Goal: Information Seeking & Learning: Learn about a topic

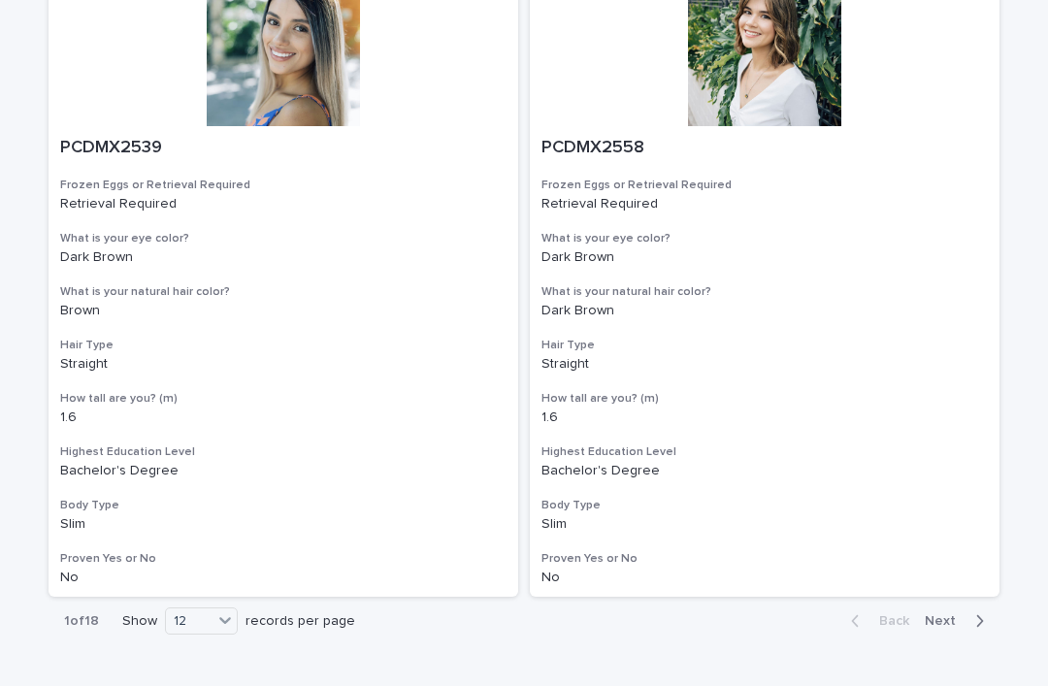
scroll to position [3451, 0]
click at [437, 597] on div "1 of 18 Show option 36 focused, 3 of 3. 3 results available. Use Up and Down to…" at bounding box center [523, 621] width 951 height 48
click at [205, 639] on div "36" at bounding box center [202, 644] width 71 height 23
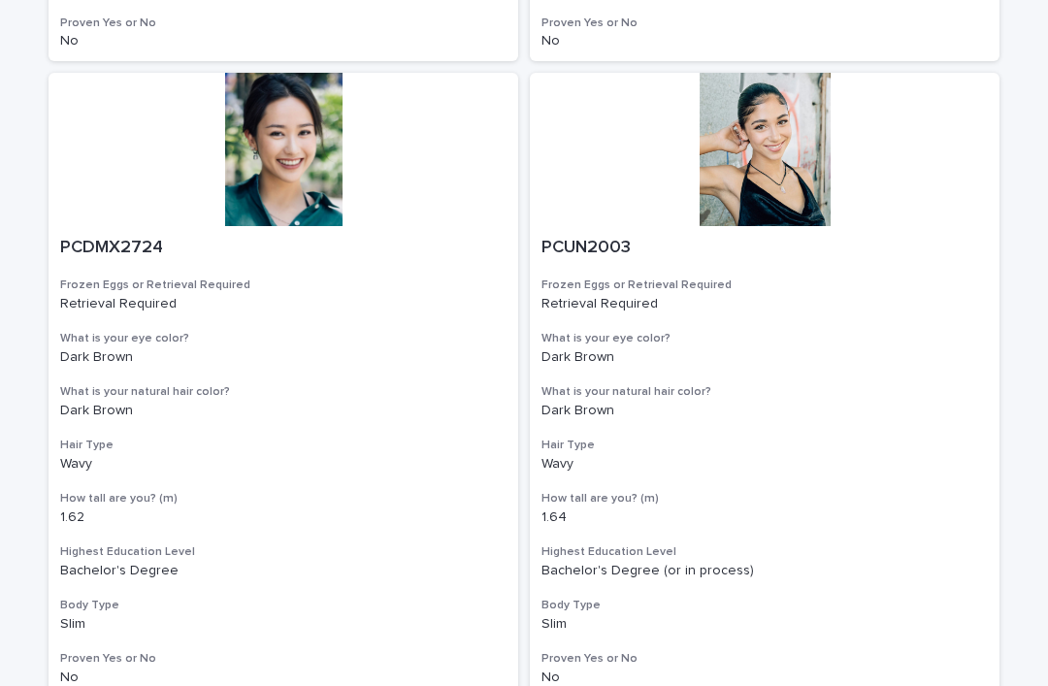
scroll to position [10982, 0]
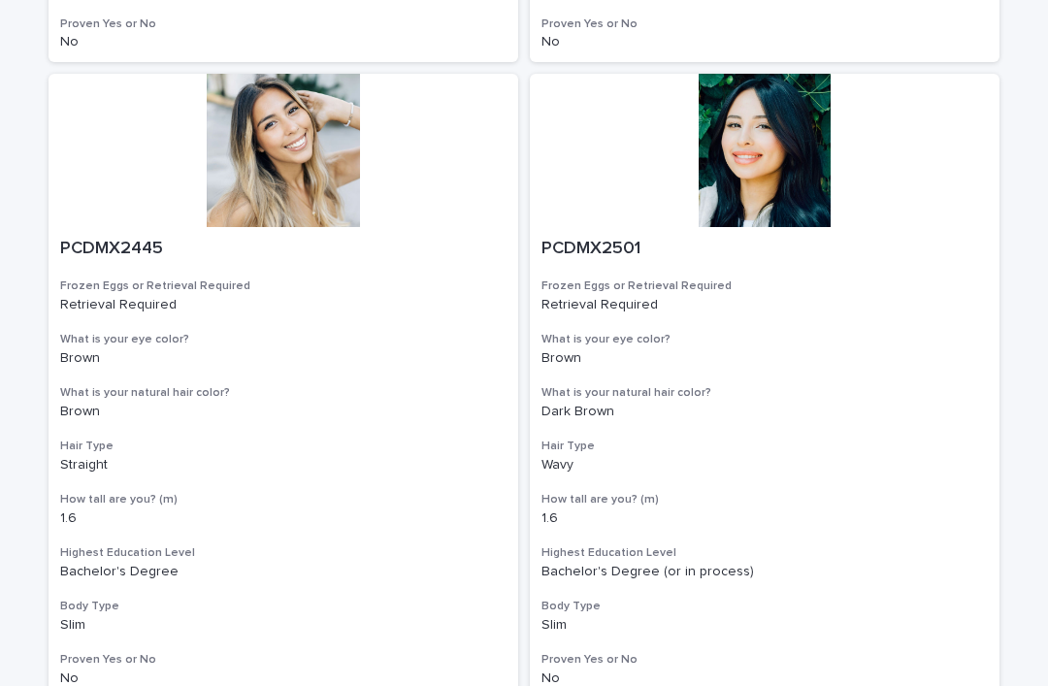
scroll to position [10982, 0]
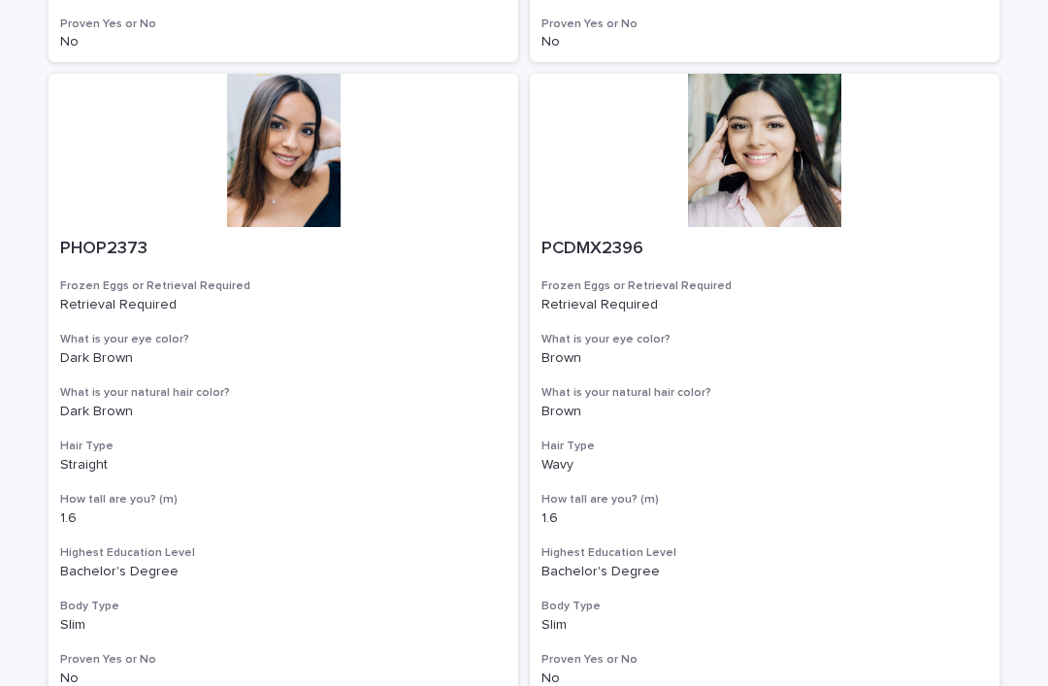
scroll to position [10982, 0]
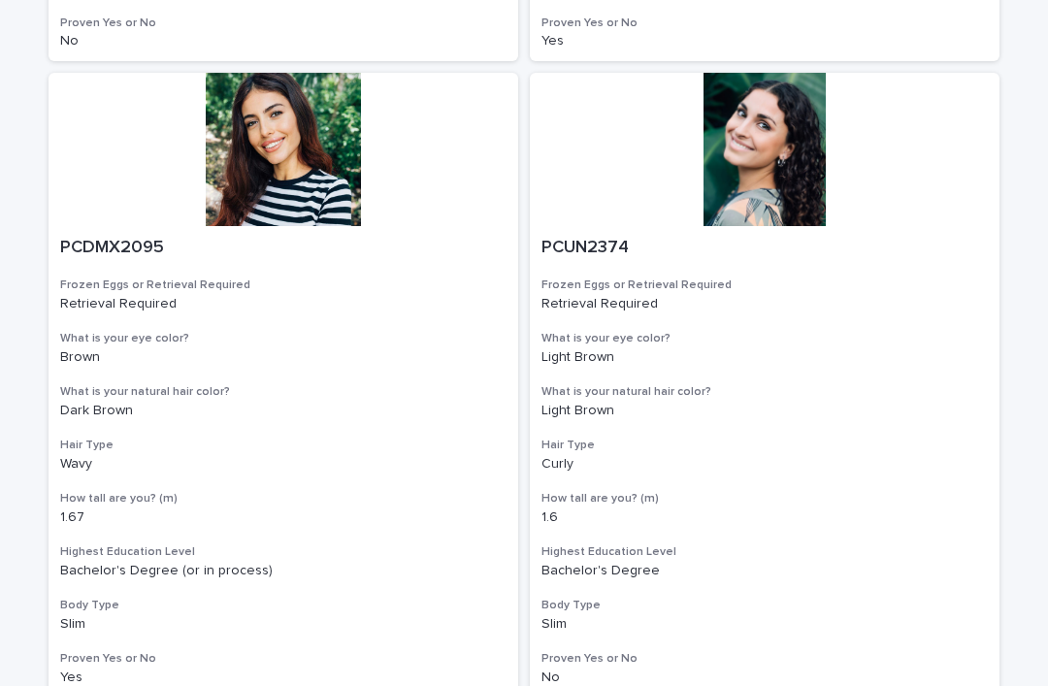
scroll to position [10982, 0]
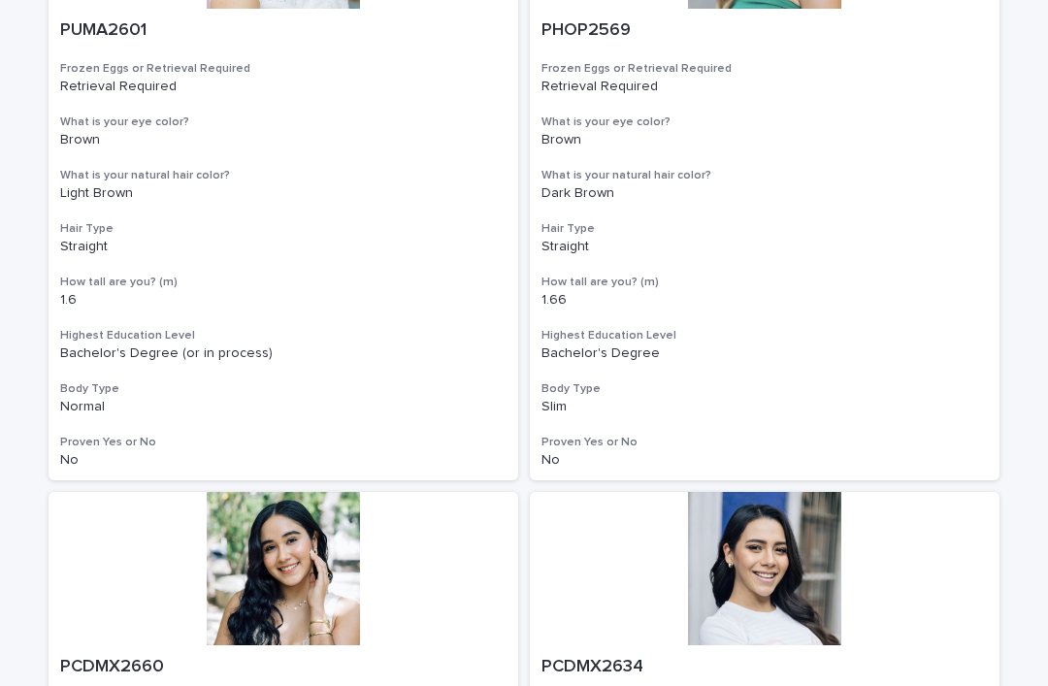
scroll to position [7383, 0]
